Goal: Transaction & Acquisition: Download file/media

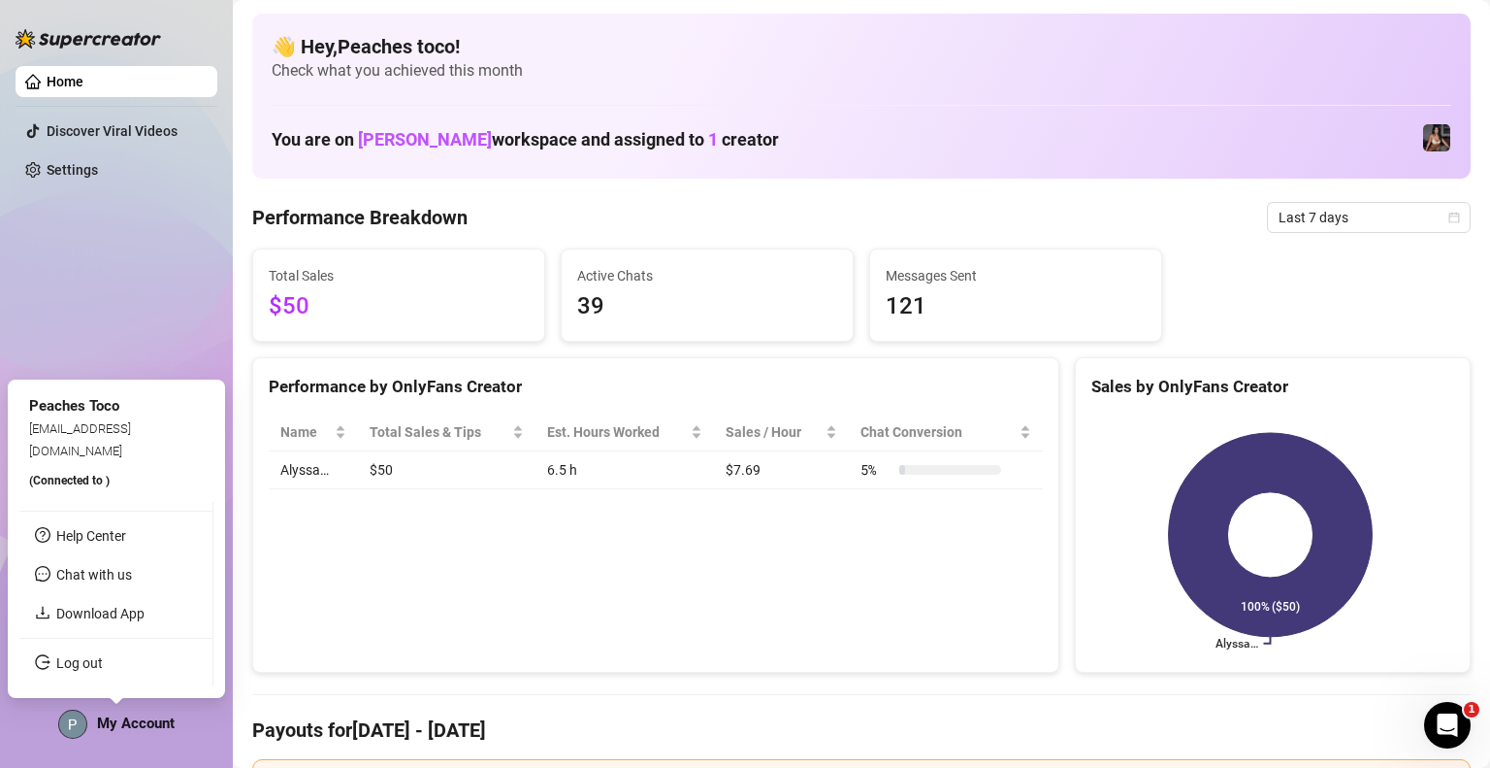
click at [134, 720] on span "My Account" at bounding box center [136, 722] width 78 height 17
click at [113, 610] on link "Download App" at bounding box center [100, 613] width 88 height 16
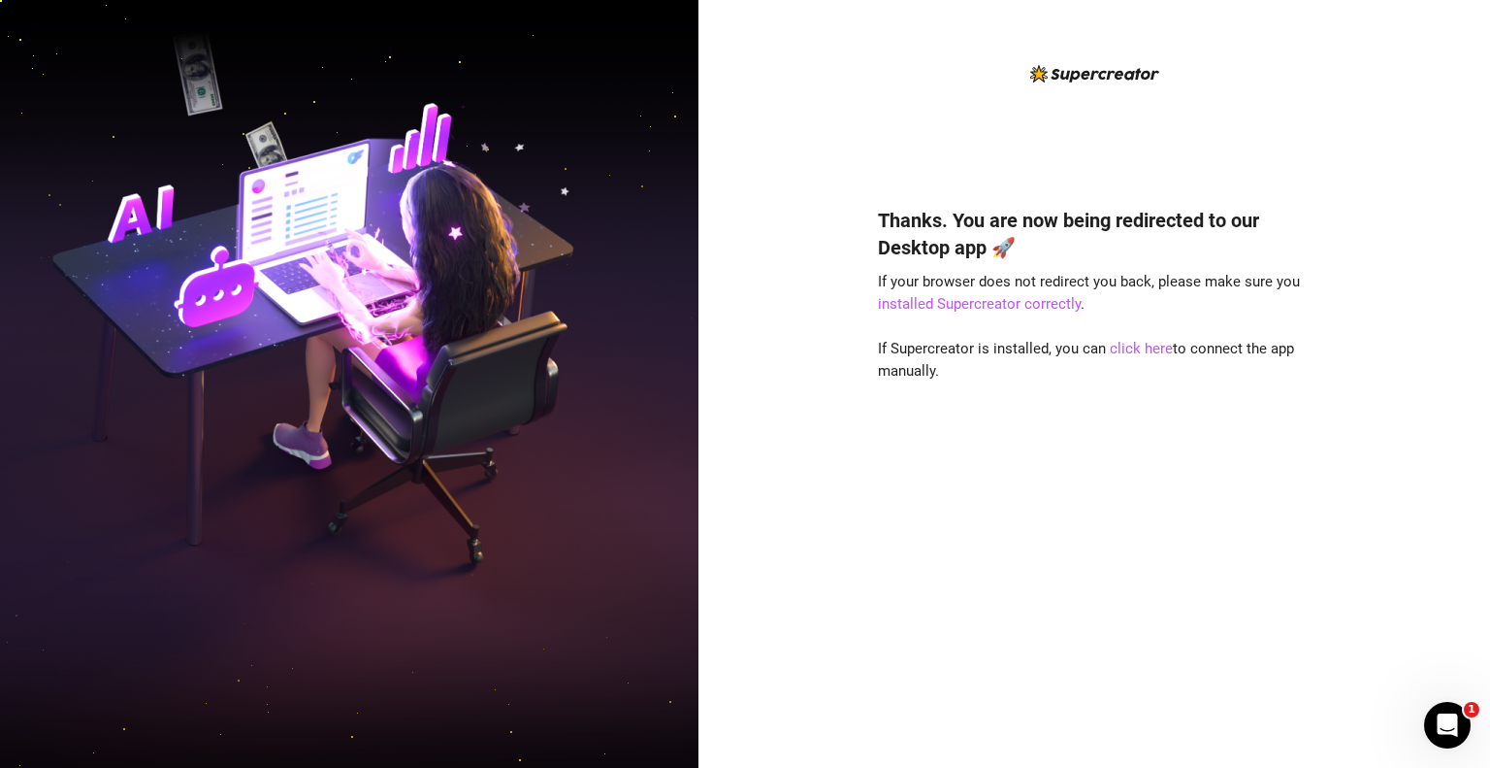
drag, startPoint x: 1289, startPoint y: 2, endPoint x: 995, endPoint y: 110, distance: 313.1
click at [995, 110] on div "Thanks. You are now being redirected to our Desktop app 🚀 If your browser does …" at bounding box center [1094, 399] width 433 height 674
click at [1145, 348] on link "click here" at bounding box center [1141, 348] width 63 height 17
click at [980, 306] on link "installed Supercreator correctly" at bounding box center [979, 303] width 203 height 17
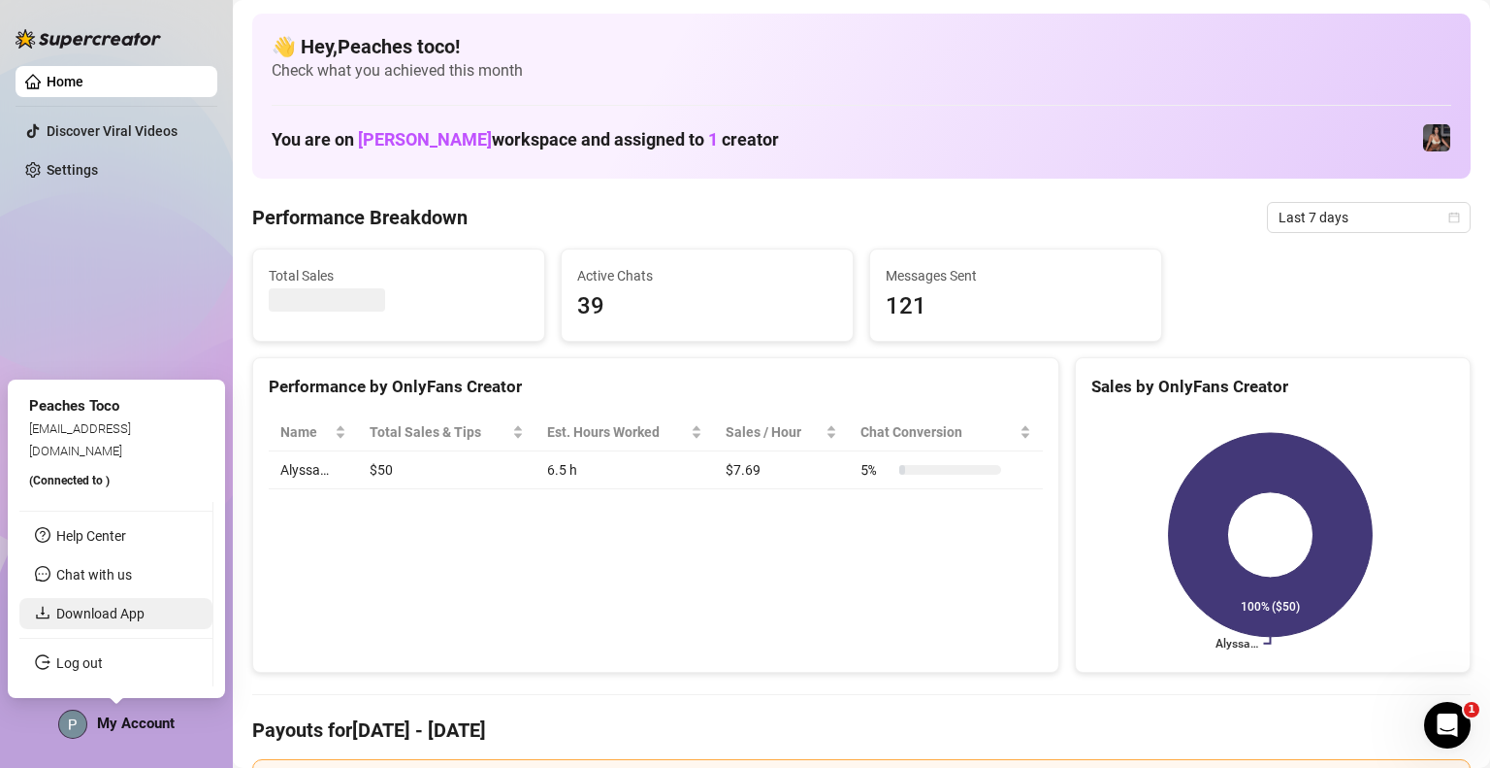
click at [85, 605] on link "Download App" at bounding box center [100, 613] width 88 height 16
click at [108, 721] on span "My Account" at bounding box center [136, 722] width 78 height 17
click at [117, 614] on link "Download App" at bounding box center [100, 613] width 88 height 16
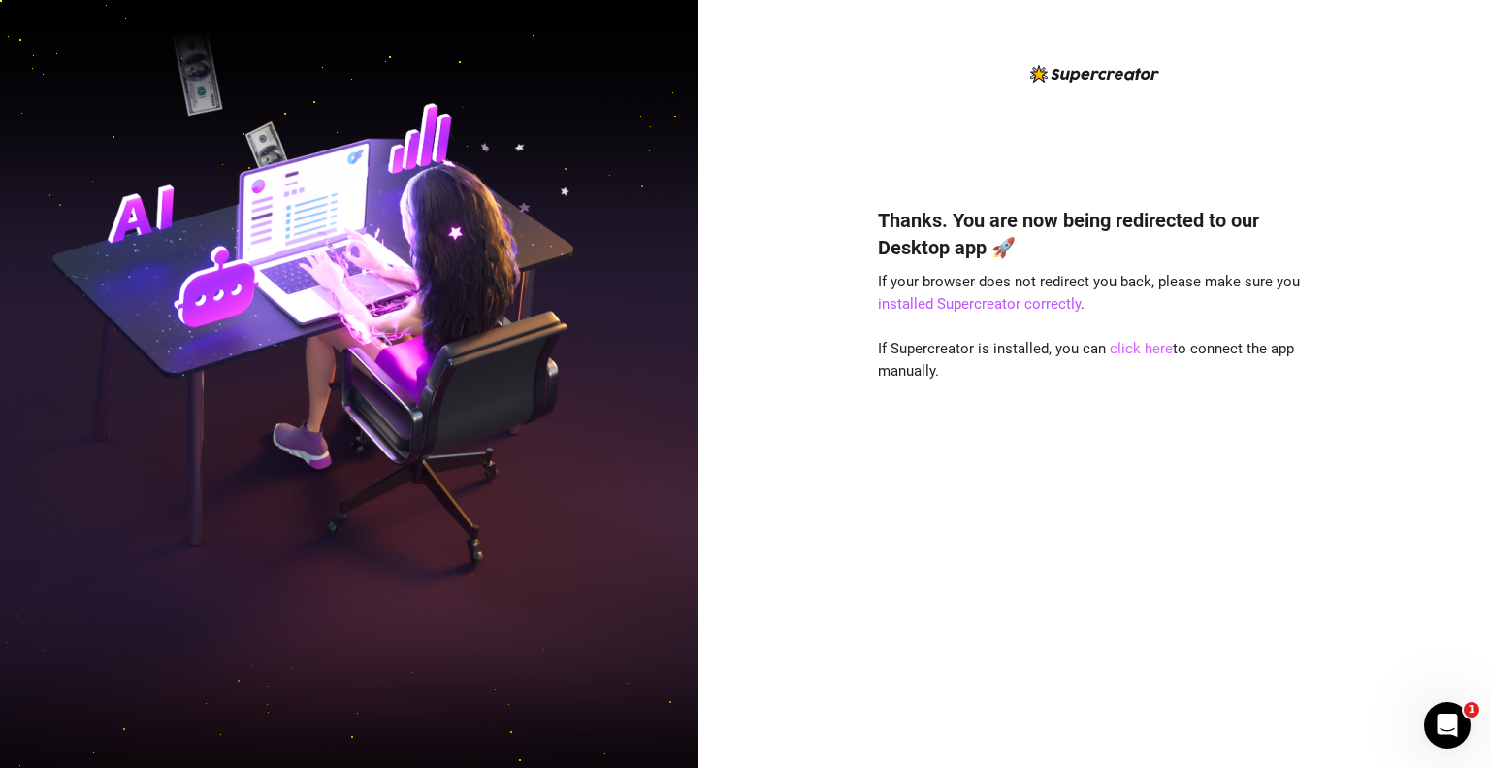
click at [1130, 344] on link "click here" at bounding box center [1141, 348] width 63 height 17
drag, startPoint x: 1129, startPoint y: 349, endPoint x: 1001, endPoint y: 438, distance: 155.6
click at [1000, 434] on div "Thanks. You are now being redirected to our Desktop app 🚀 If your browser does …" at bounding box center [1094, 458] width 433 height 556
